Goal: Find specific page/section: Find specific page/section

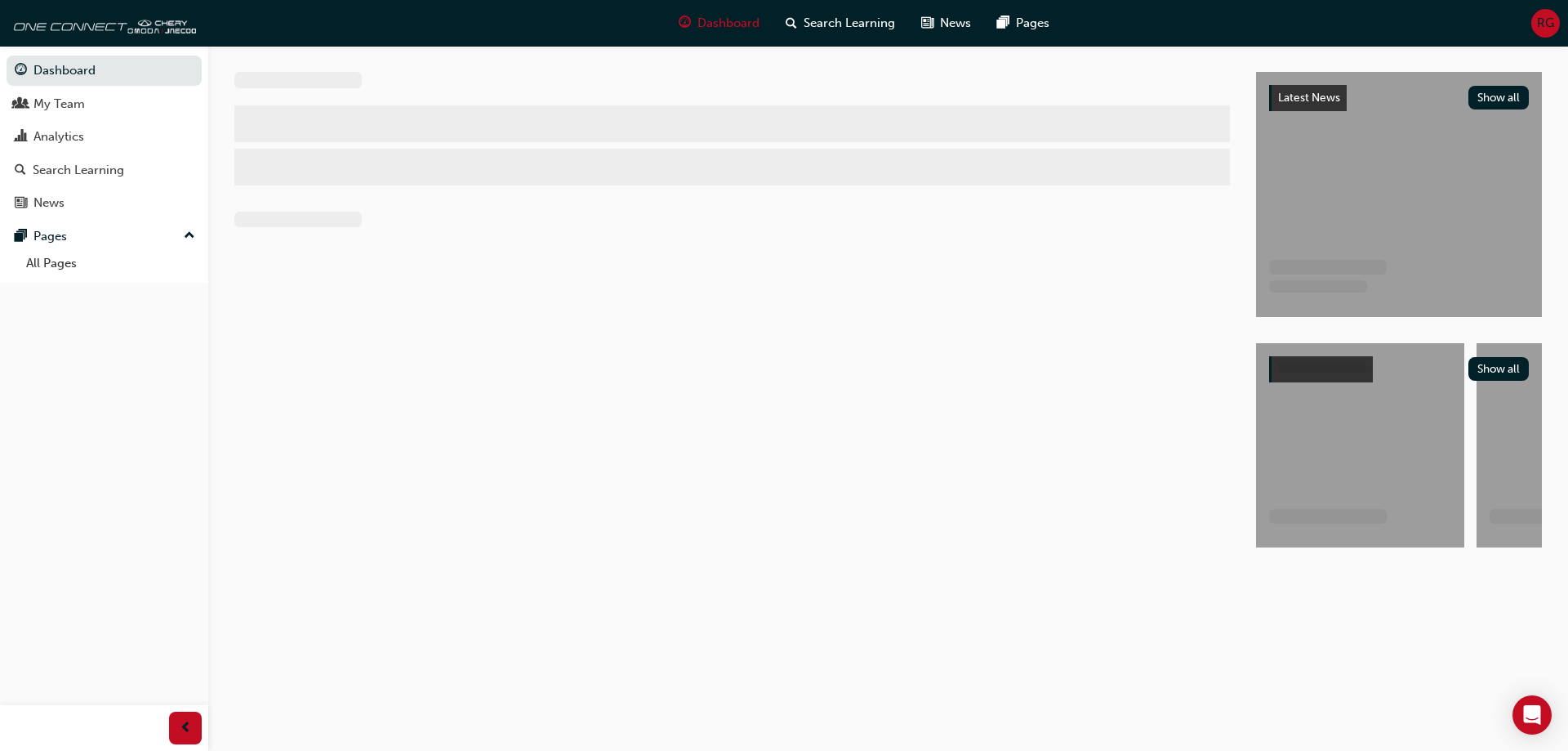
drag, startPoint x: 206, startPoint y: 22, endPoint x: 468, endPoint y: 362, distance: 429.2
click at [472, 371] on div at bounding box center [745, 324] width 1022 height 505
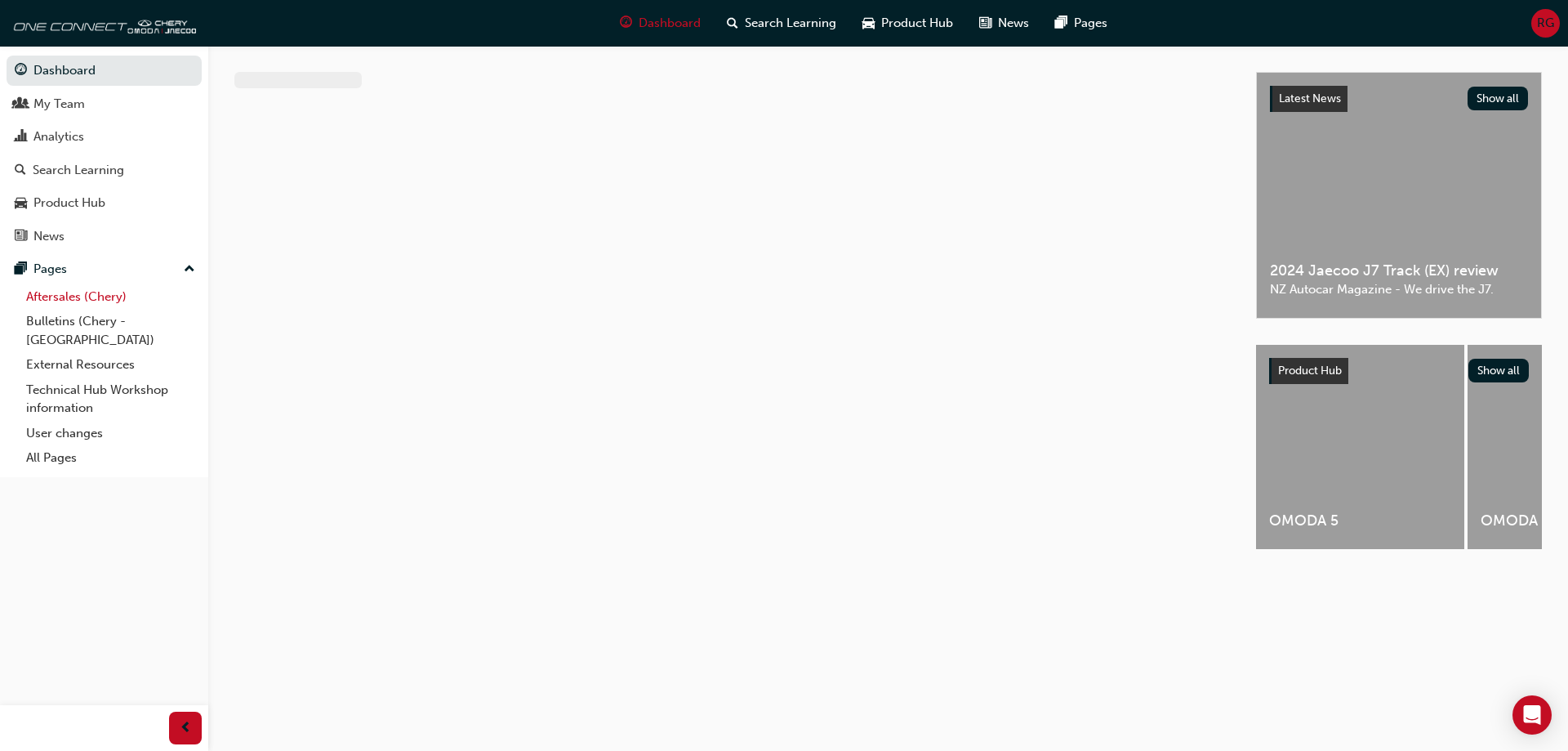
click at [80, 299] on link "Aftersales (Chery)" at bounding box center [110, 296] width 182 height 25
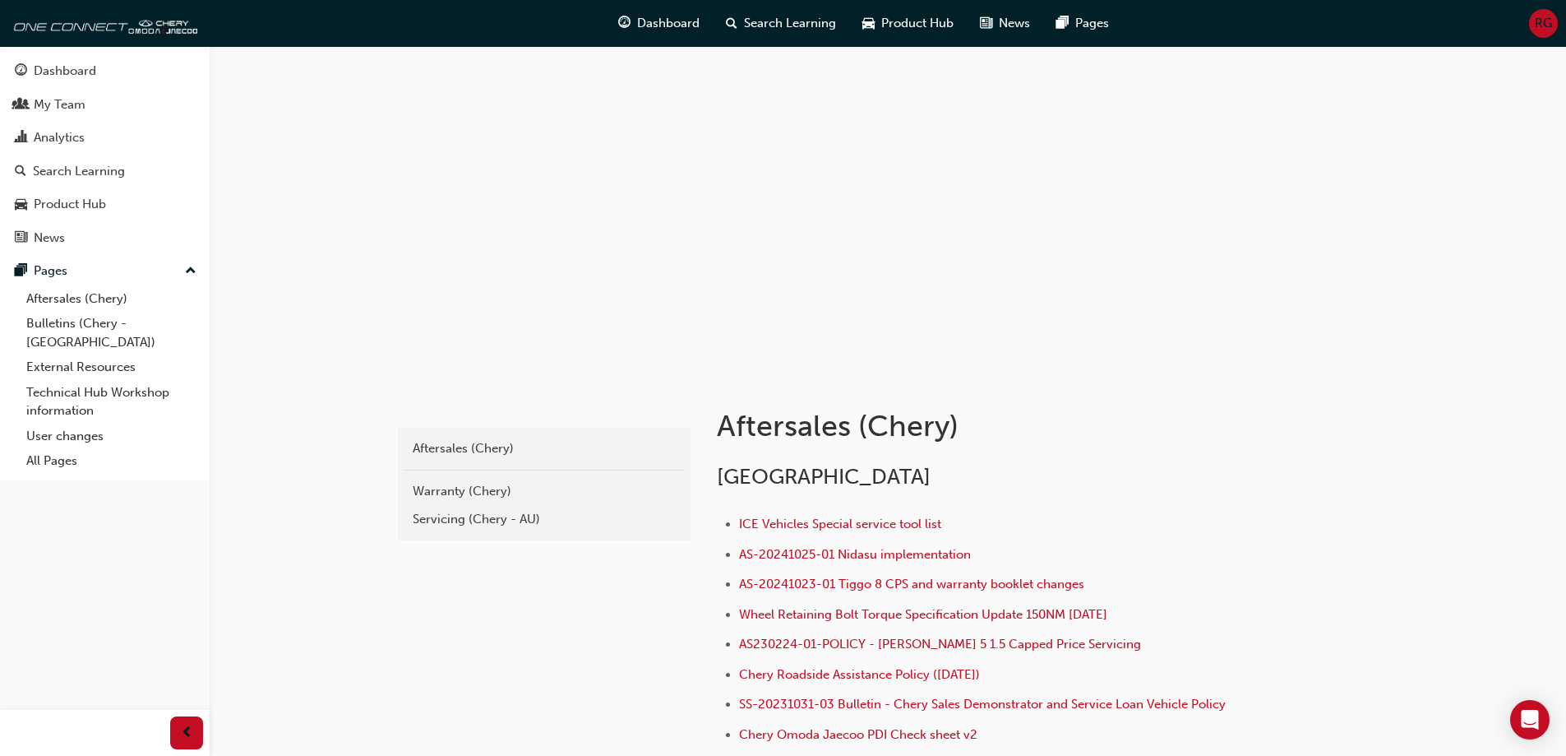
scroll to position [247, 0]
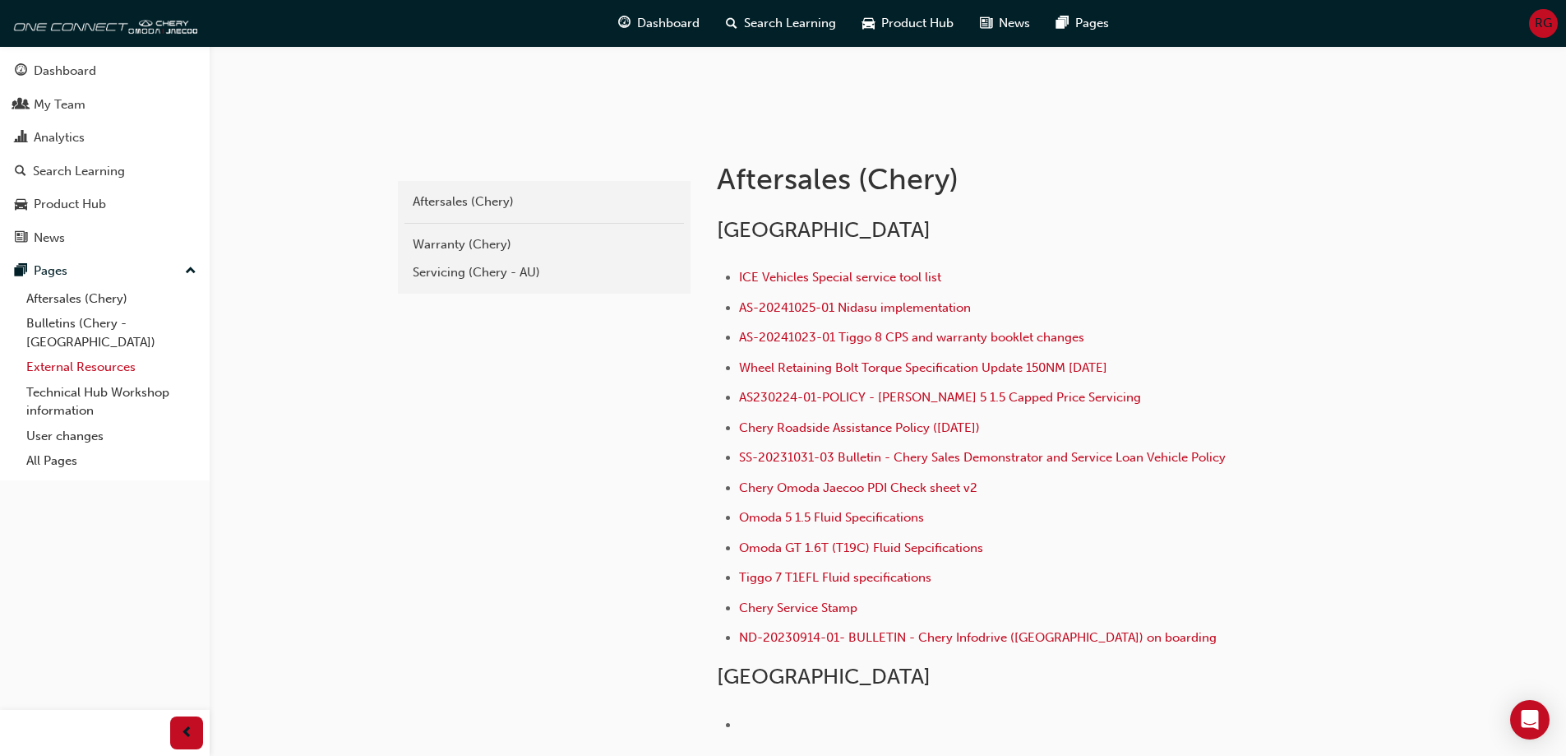
click at [70, 354] on link "External Resources" at bounding box center [111, 366] width 183 height 25
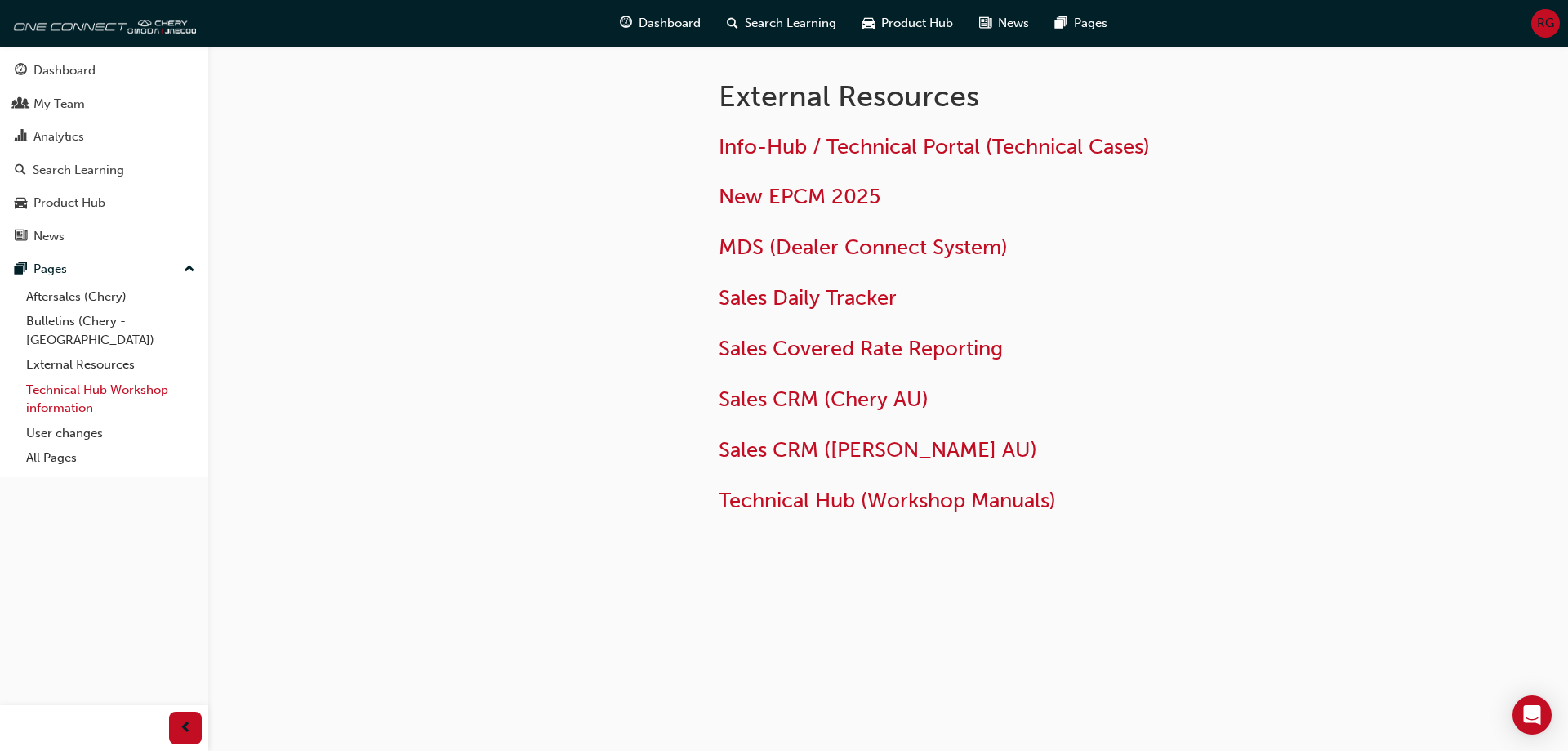
click at [67, 377] on link "Technical Hub Workshop information" at bounding box center [110, 399] width 182 height 44
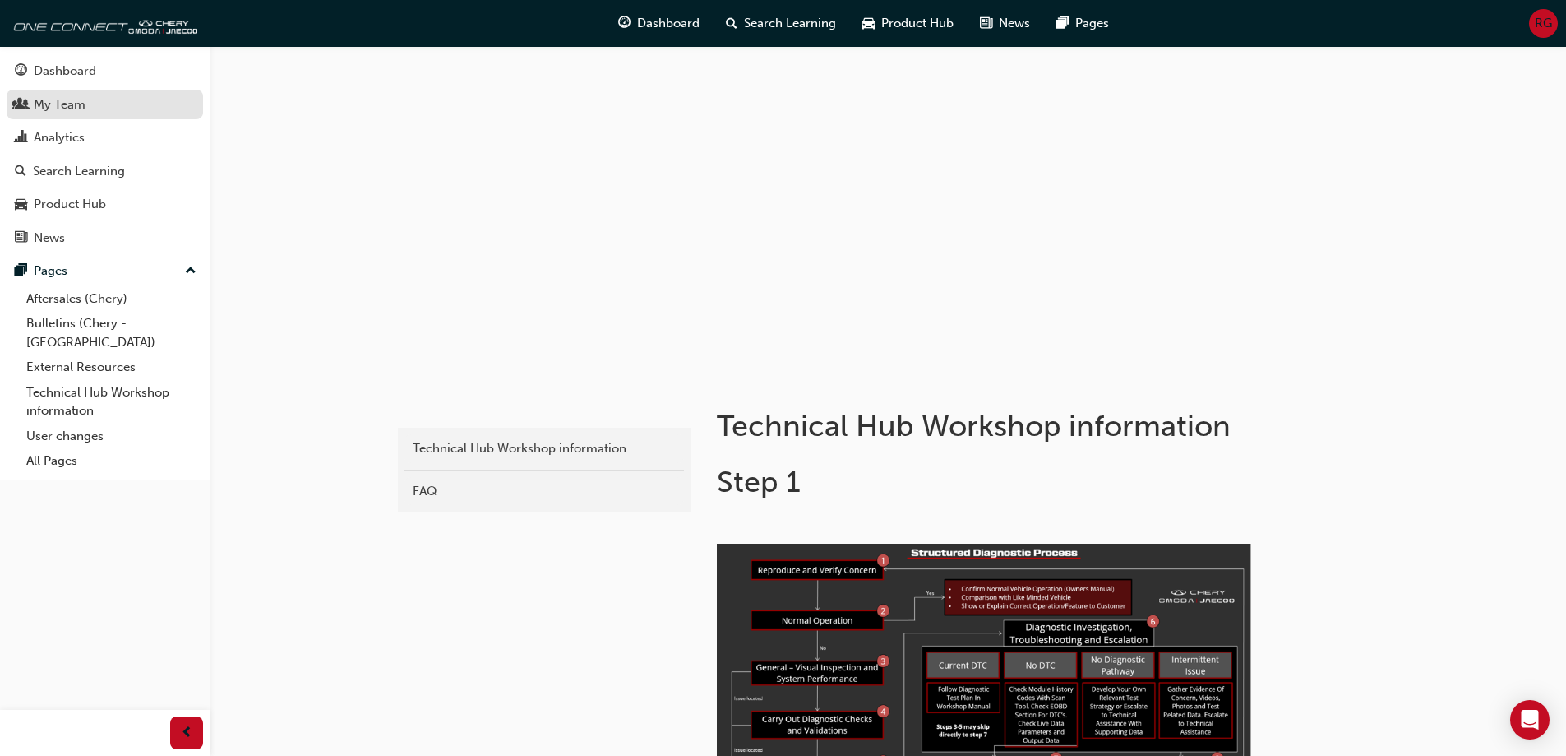
click at [76, 108] on div "My Team" at bounding box center [60, 104] width 52 height 19
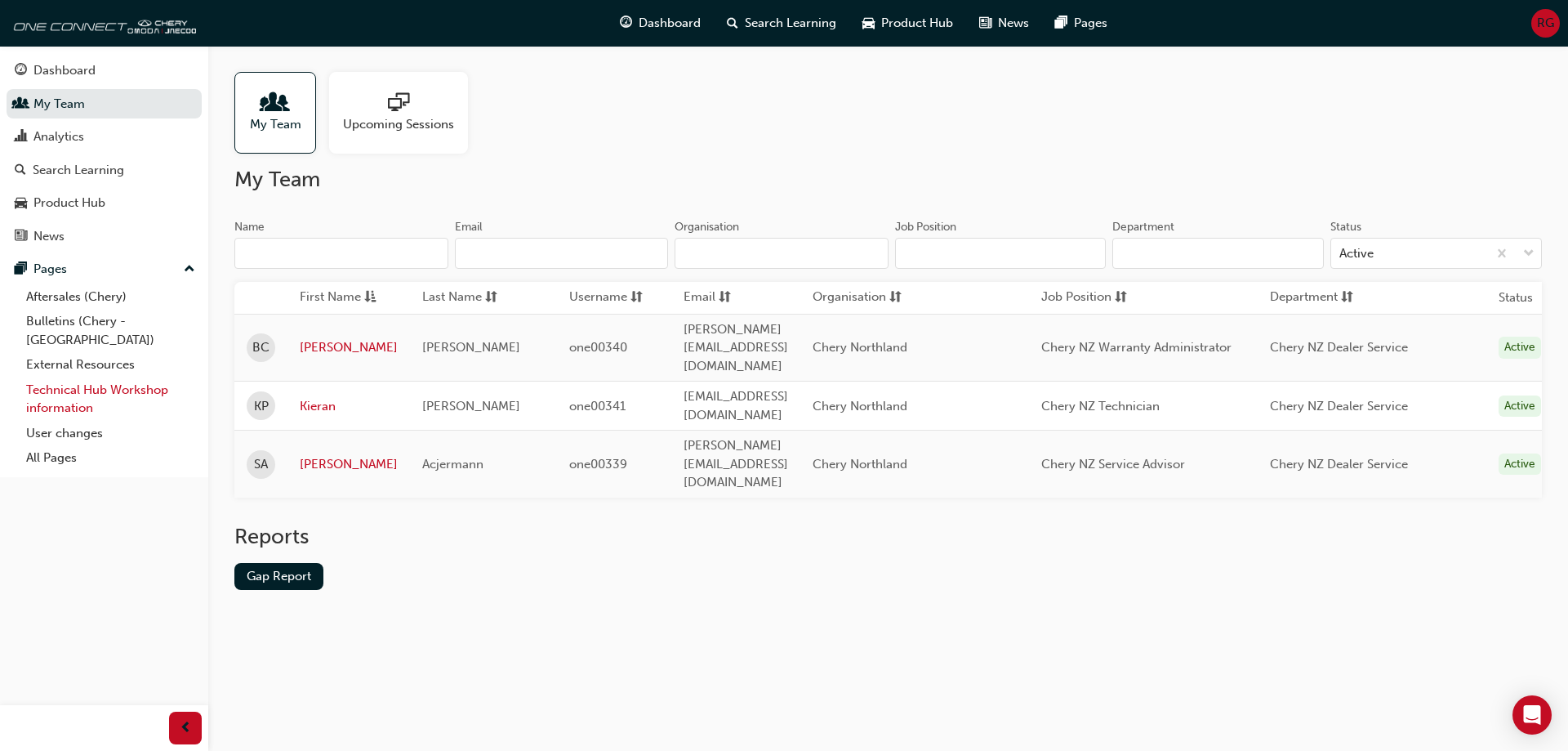
click at [57, 387] on link "Technical Hub Workshop information" at bounding box center [110, 399] width 182 height 44
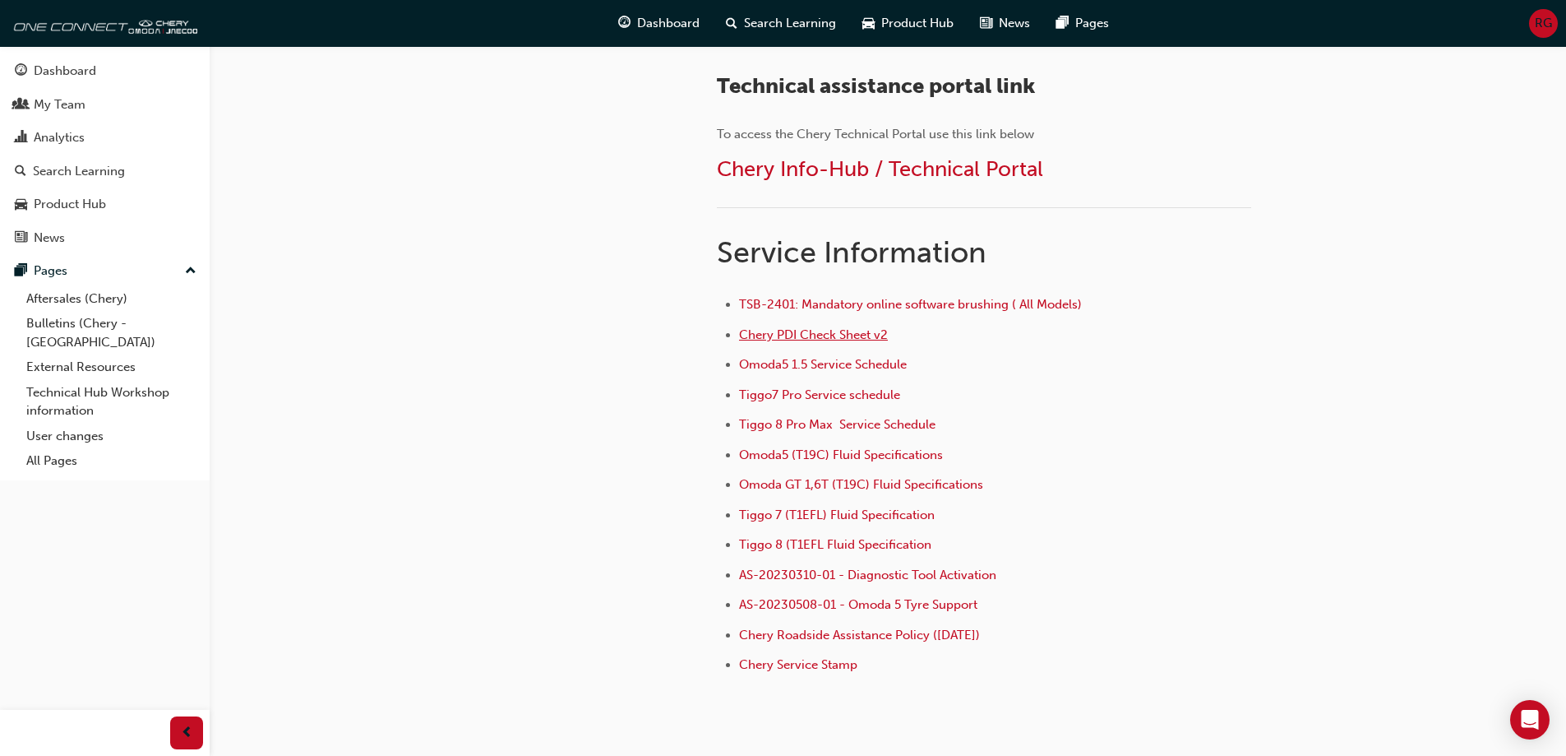
scroll to position [576, 0]
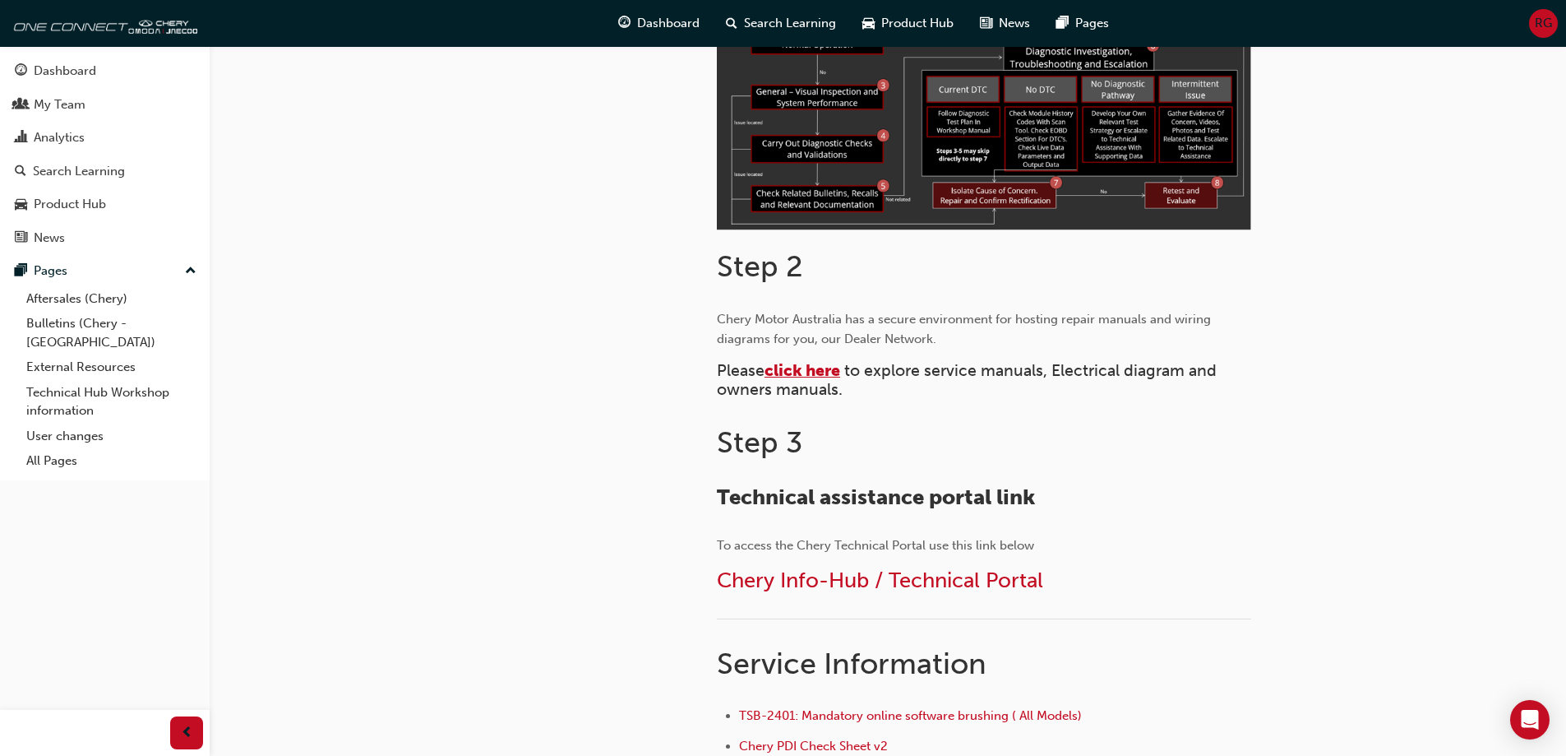
click at [802, 373] on span "click here" at bounding box center [803, 370] width 76 height 19
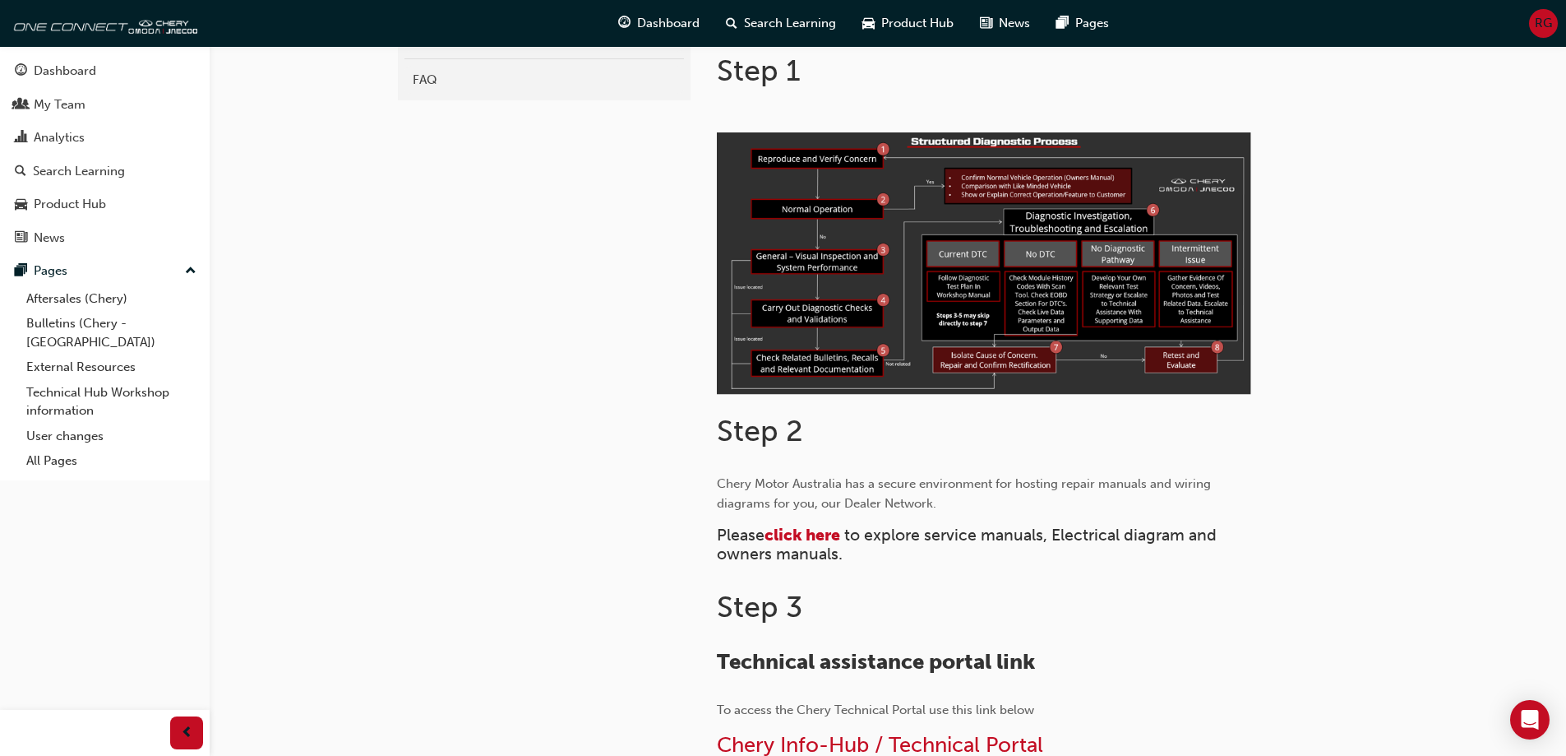
scroll to position [740, 0]
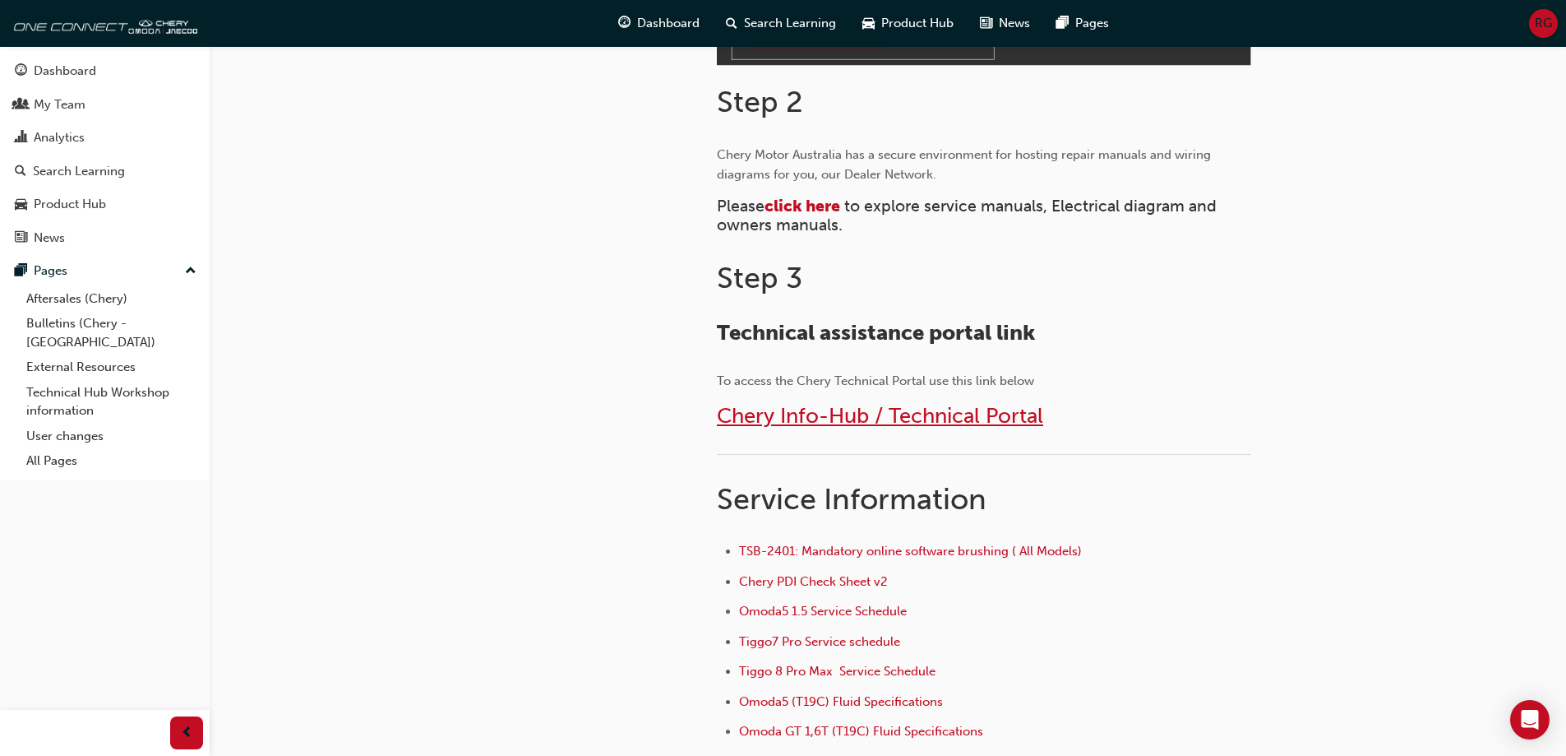
click at [815, 418] on span "Chery Info-Hub / Technical Portal" at bounding box center [880, 415] width 326 height 25
